Goal: Information Seeking & Learning: Check status

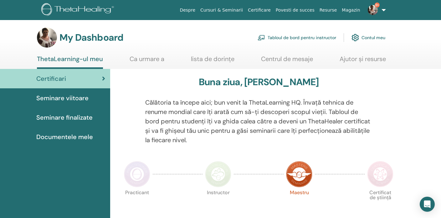
click at [94, 116] on div "Seminare finalizate" at bounding box center [55, 117] width 100 height 9
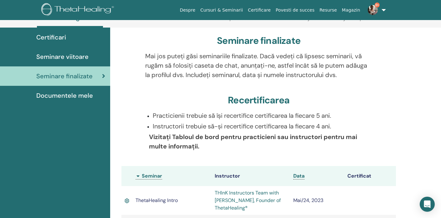
scroll to position [40, 0]
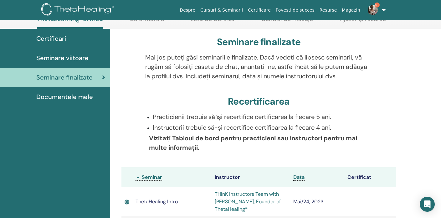
click at [95, 59] on div "Seminare viitoare" at bounding box center [55, 57] width 100 height 9
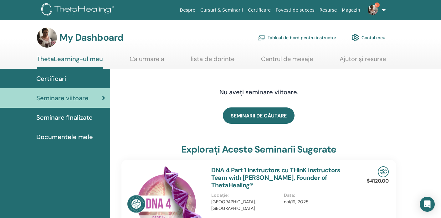
click at [273, 37] on link "Tabloul de bord pentru instructor" at bounding box center [297, 38] width 79 height 14
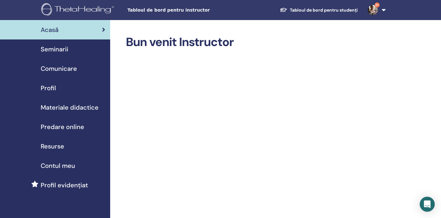
click at [72, 49] on div "Seminarii" at bounding box center [55, 48] width 100 height 9
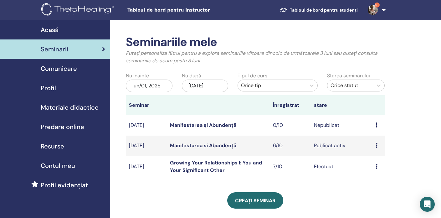
click at [91, 189] on div "Profil evidențiat" at bounding box center [55, 184] width 100 height 9
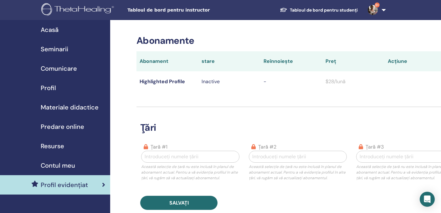
click at [73, 32] on div "Acasă" at bounding box center [55, 29] width 100 height 9
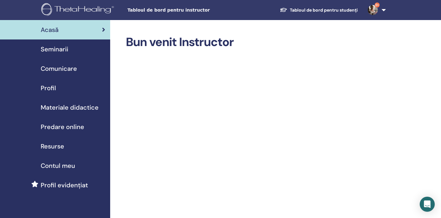
click at [88, 48] on div "Seminarii" at bounding box center [55, 48] width 100 height 9
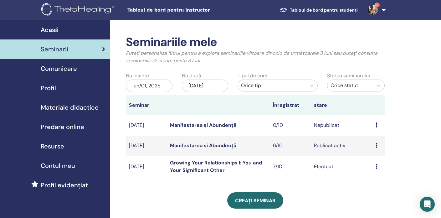
click at [384, 10] on link "9+" at bounding box center [376, 10] width 26 height 20
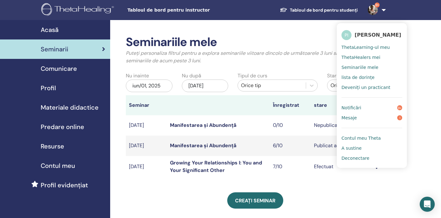
click at [381, 69] on link "Seminariile mele" at bounding box center [371, 67] width 61 height 10
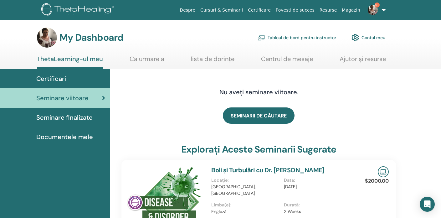
click at [89, 117] on span "Seminare finalizate" at bounding box center [64, 117] width 56 height 9
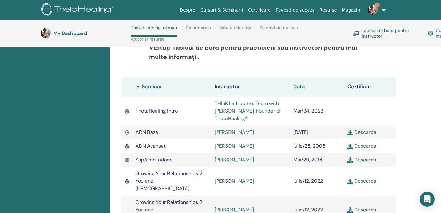
scroll to position [155, 0]
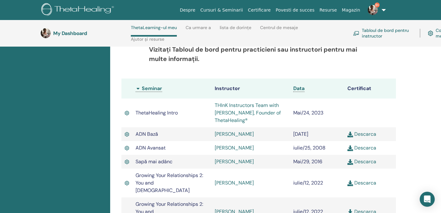
click at [377, 32] on link "Tabloul de bord pentru instructor" at bounding box center [382, 33] width 59 height 14
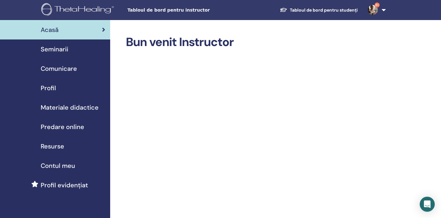
click at [72, 49] on div "Seminarii" at bounding box center [55, 48] width 100 height 9
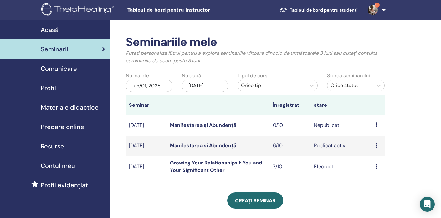
click at [150, 104] on th "Seminar" at bounding box center [146, 105] width 41 height 20
click at [294, 107] on th "Înregistrat" at bounding box center [290, 105] width 41 height 20
click at [324, 167] on td "Efectuat" at bounding box center [342, 166] width 62 height 21
click at [140, 168] on td "[DATE]" at bounding box center [146, 166] width 41 height 21
click at [375, 167] on td "previzualizare Participantii" at bounding box center [378, 166] width 12 height 21
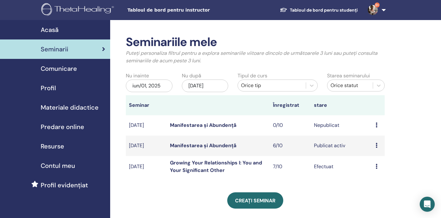
click at [375, 167] on td "previzualizare Participantii" at bounding box center [378, 166] width 12 height 21
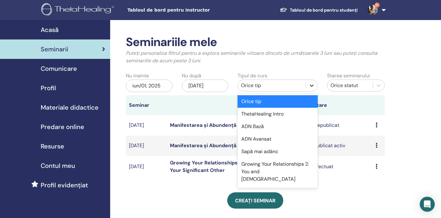
click at [310, 86] on icon at bounding box center [312, 85] width 6 height 6
click at [304, 185] on div "Manifestarea și Abundență" at bounding box center [278, 191] width 80 height 13
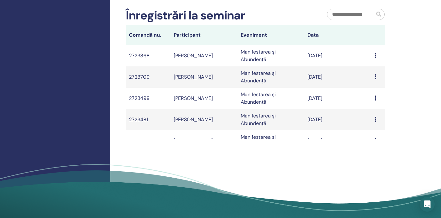
scroll to position [192, 0]
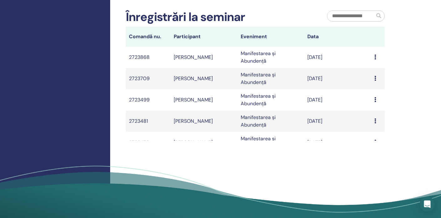
click at [370, 141] on div "Seminariile mele Puteți personaliza filtrul pentru a explora seminariile viitoa…" at bounding box center [275, 28] width 331 height 400
click at [374, 140] on icon at bounding box center [375, 142] width 2 height 5
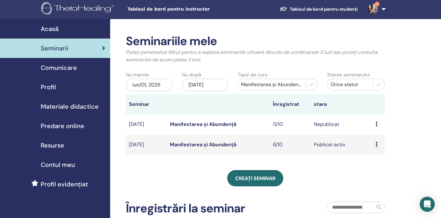
scroll to position [0, 0]
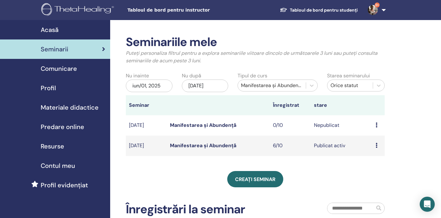
click at [163, 83] on div "iun/01, 2025" at bounding box center [149, 85] width 46 height 13
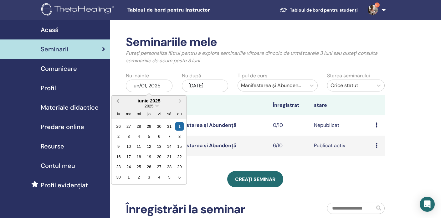
click at [118, 100] on span "Previous Month" at bounding box center [118, 100] width 0 height 7
click at [118, 101] on span "Previous Month" at bounding box center [118, 100] width 0 height 7
click at [117, 101] on button "Previous Month" at bounding box center [117, 101] width 10 height 10
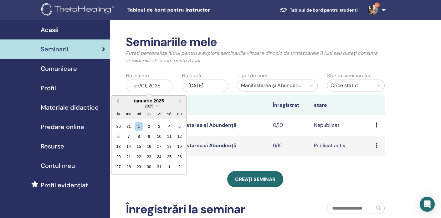
click at [118, 100] on span "Previous Month" at bounding box center [118, 100] width 0 height 7
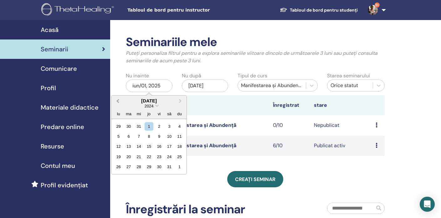
click at [118, 99] on span "Previous Month" at bounding box center [118, 100] width 0 height 7
click at [120, 99] on button "Previous Month" at bounding box center [117, 101] width 10 height 10
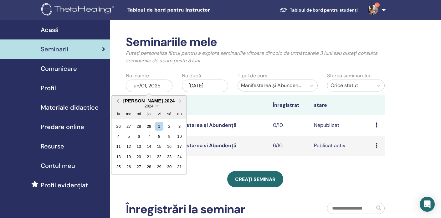
click at [120, 99] on button "Previous Month" at bounding box center [117, 101] width 10 height 10
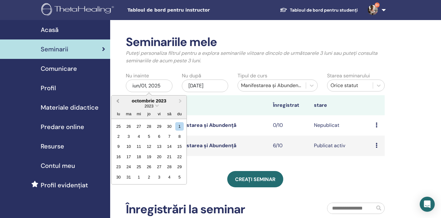
click at [120, 99] on button "Previous Month" at bounding box center [117, 101] width 10 height 10
click at [121, 99] on button "Previous Month" at bounding box center [117, 101] width 10 height 10
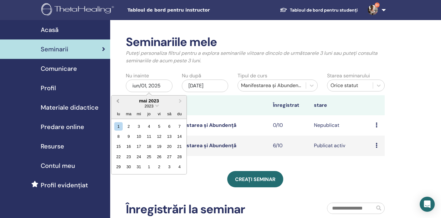
click at [122, 98] on button "Previous Month" at bounding box center [117, 101] width 10 height 10
click at [123, 98] on div "aprilie 2023" at bounding box center [148, 100] width 75 height 5
click at [123, 106] on div "2023" at bounding box center [148, 105] width 75 height 5
click at [123, 105] on div "2023" at bounding box center [148, 105] width 75 height 5
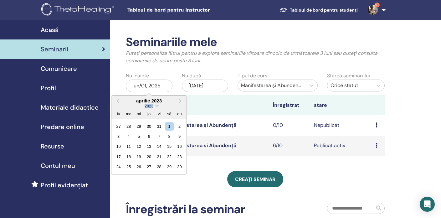
click at [123, 104] on div "2023" at bounding box center [148, 105] width 75 height 5
click at [123, 101] on div "aprilie 2023" at bounding box center [148, 100] width 75 height 5
click at [152, 105] on span "2023" at bounding box center [149, 106] width 9 height 5
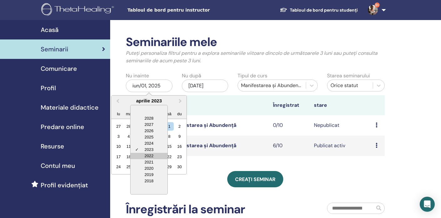
click at [146, 156] on div "2022" at bounding box center [148, 156] width 37 height 6
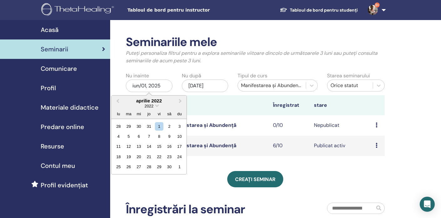
scroll to position [1, 0]
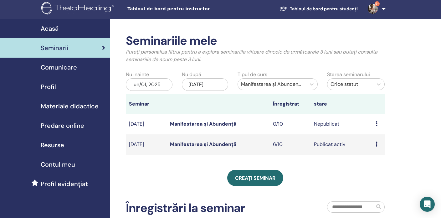
click at [402, 133] on div "Seminariile mele Puteți personaliza filtrul pentru a explora seminariile viitoa…" at bounding box center [275, 219] width 331 height 400
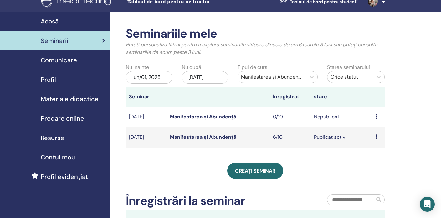
scroll to position [0, 0]
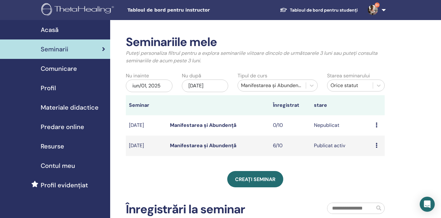
click at [376, 5] on span "9+" at bounding box center [377, 5] width 5 height 5
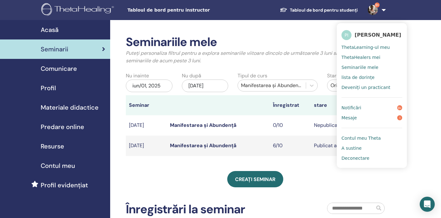
click at [307, 27] on div "Seminariile mele Puteți personaliza filtrul pentru a explora seminariile viitoa…" at bounding box center [275, 220] width 331 height 400
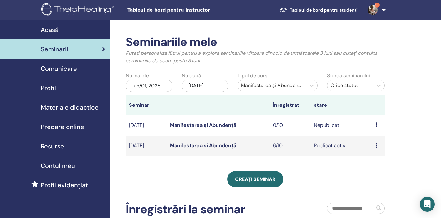
click at [70, 44] on link "Seminarii" at bounding box center [55, 48] width 110 height 19
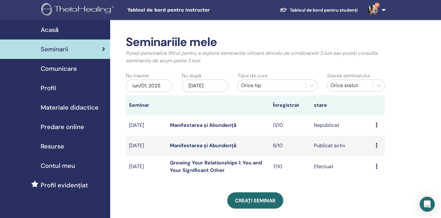
click at [148, 86] on div "iun/01, 2025" at bounding box center [149, 85] width 46 height 13
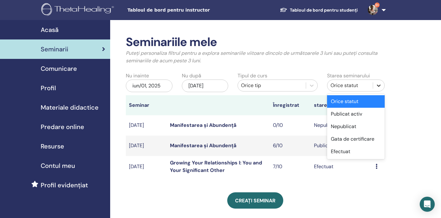
drag, startPoint x: 378, startPoint y: 86, endPoint x: 381, endPoint y: 85, distance: 3.1
click at [381, 85] on icon at bounding box center [379, 85] width 6 height 6
click at [361, 152] on div "Efectuat" at bounding box center [356, 151] width 58 height 13
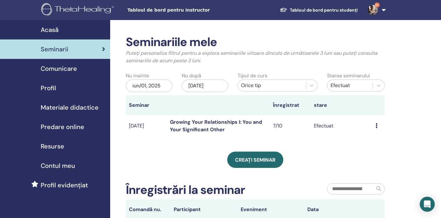
click at [165, 86] on div "iun/01, 2025" at bounding box center [149, 85] width 46 height 13
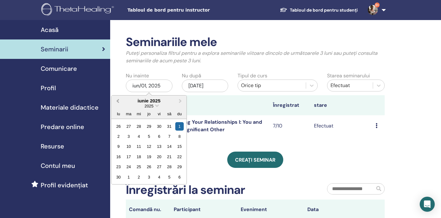
click at [117, 100] on button "Previous Month" at bounding box center [117, 101] width 10 height 10
click at [118, 101] on span "Previous Month" at bounding box center [118, 100] width 0 height 7
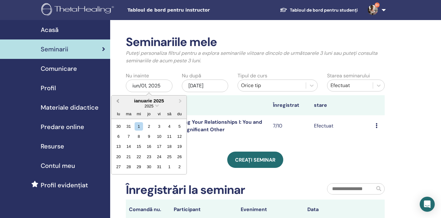
click at [118, 101] on span "Previous Month" at bounding box center [118, 100] width 0 height 7
click at [117, 101] on button "Previous Month" at bounding box center [117, 101] width 10 height 10
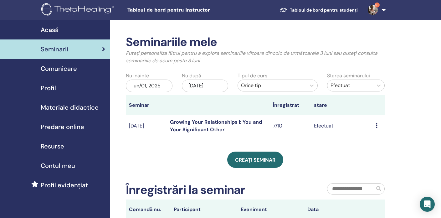
click at [130, 85] on div "iun/01, 2025" at bounding box center [149, 85] width 46 height 13
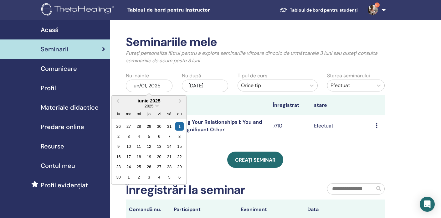
click at [130, 85] on div "iun/01, 2025" at bounding box center [149, 85] width 46 height 13
click at [130, 86] on div "iun/01, 2025" at bounding box center [149, 85] width 46 height 13
click at [120, 101] on button "Previous Month" at bounding box center [117, 101] width 10 height 10
click at [120, 102] on button "Previous Month" at bounding box center [117, 101] width 10 height 10
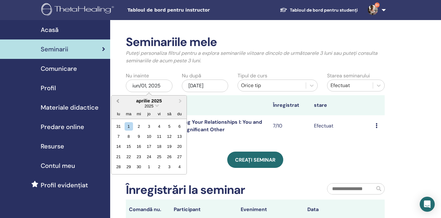
click at [120, 102] on button "Previous Month" at bounding box center [117, 101] width 10 height 10
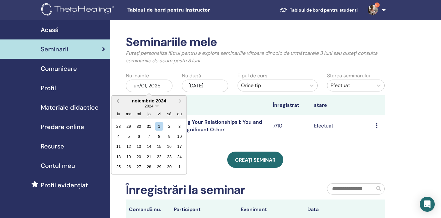
click at [120, 102] on button "Previous Month" at bounding box center [117, 101] width 10 height 10
click at [118, 102] on span "Previous Month" at bounding box center [118, 100] width 0 height 7
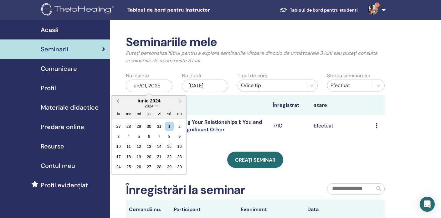
click at [118, 102] on span "Previous Month" at bounding box center [118, 100] width 0 height 7
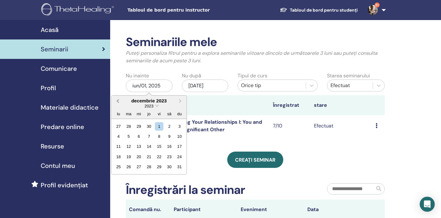
click at [118, 102] on span "Previous Month" at bounding box center [118, 100] width 0 height 7
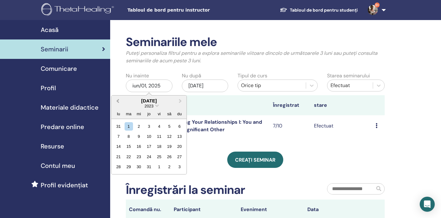
click at [118, 102] on span "Previous Month" at bounding box center [118, 100] width 0 height 7
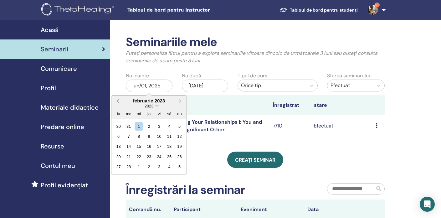
click at [118, 102] on span "Previous Month" at bounding box center [118, 100] width 0 height 7
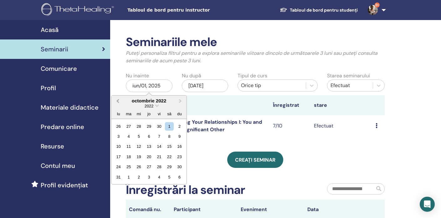
click at [118, 102] on span "Previous Month" at bounding box center [118, 100] width 0 height 7
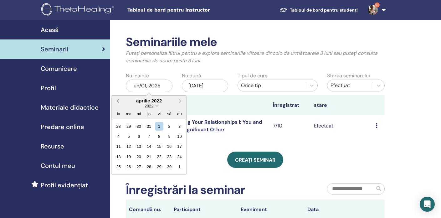
click at [118, 102] on span "Previous Month" at bounding box center [118, 100] width 0 height 7
click at [118, 102] on button "Previous Month" at bounding box center [117, 101] width 10 height 10
click at [118, 102] on span "Previous Month" at bounding box center [118, 100] width 0 height 7
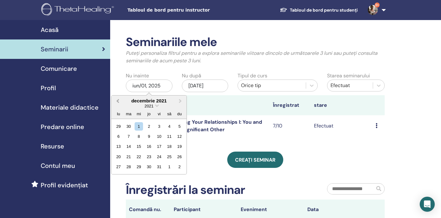
click at [118, 102] on span "Previous Month" at bounding box center [118, 100] width 0 height 7
click at [119, 103] on button "Previous Month" at bounding box center [117, 101] width 10 height 10
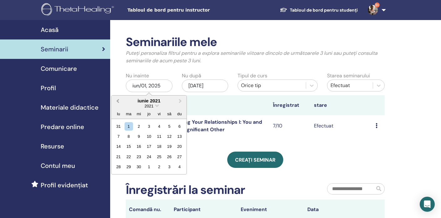
click at [119, 103] on button "Previous Month" at bounding box center [117, 101] width 10 height 10
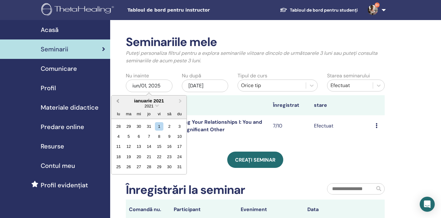
click at [119, 103] on button "Previous Month" at bounding box center [117, 101] width 10 height 10
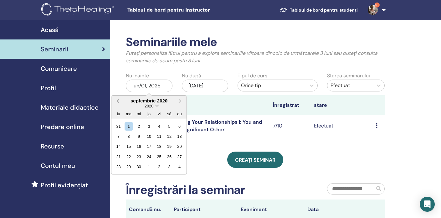
click at [119, 103] on button "Previous Month" at bounding box center [117, 101] width 10 height 10
click at [142, 125] on div "1" at bounding box center [139, 126] width 8 height 8
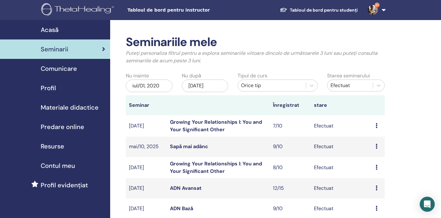
scroll to position [1, 0]
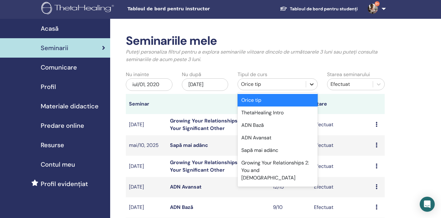
click at [312, 85] on icon at bounding box center [312, 84] width 6 height 6
click at [274, 184] on div "Manifestarea și Abundență" at bounding box center [278, 190] width 80 height 13
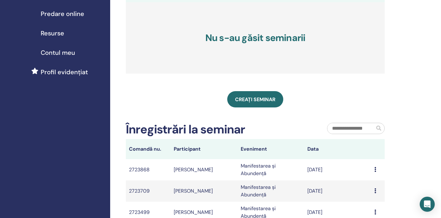
scroll to position [0, 0]
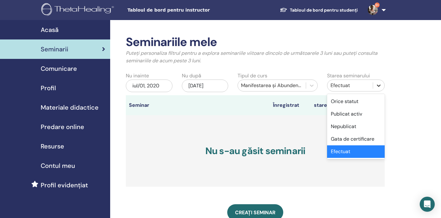
click at [378, 85] on icon at bounding box center [379, 85] width 6 height 6
click at [379, 101] on div "Orice statut" at bounding box center [356, 101] width 58 height 13
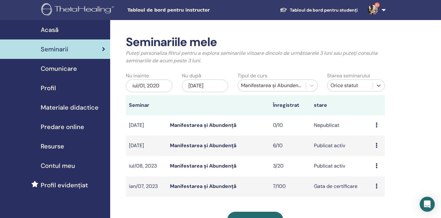
click at [241, 183] on td "Manifestarea și Abundență" at bounding box center [218, 186] width 103 height 20
click at [232, 187] on link "Manifestarea și Abundență" at bounding box center [203, 186] width 66 height 7
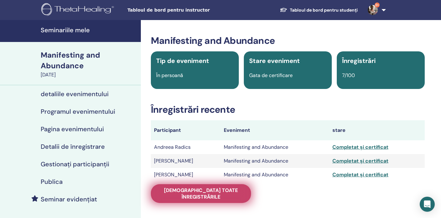
click at [235, 192] on span "Vedeți toate înregistrările" at bounding box center [201, 193] width 84 height 13
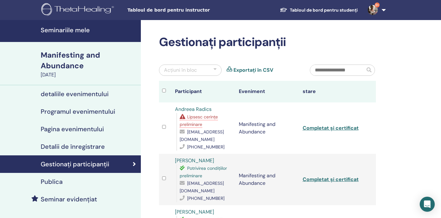
click at [374, 192] on td at bounding box center [369, 179] width 13 height 51
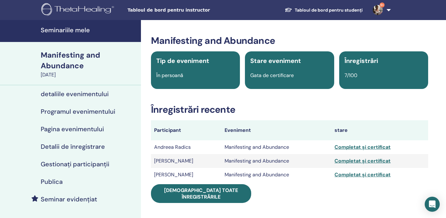
click at [94, 30] on h4 "Seminariile mele" at bounding box center [89, 30] width 96 height 8
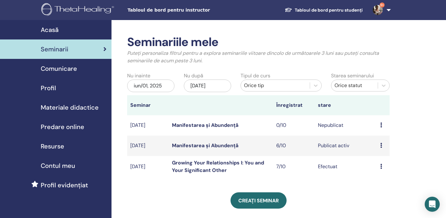
click at [304, 145] on td "6/10" at bounding box center [294, 145] width 42 height 20
click at [298, 146] on td "6/10" at bounding box center [294, 145] width 42 height 20
click at [178, 143] on link "Manifestarea și Abundență" at bounding box center [205, 145] width 66 height 7
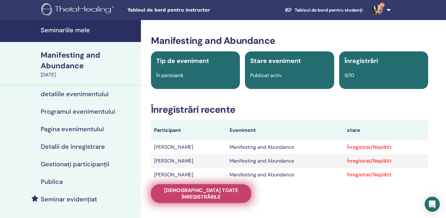
click at [230, 191] on span "[DEMOGRAPHIC_DATA] toate înregistrările" at bounding box center [201, 193] width 84 height 13
